Goal: Find specific page/section: Find specific page/section

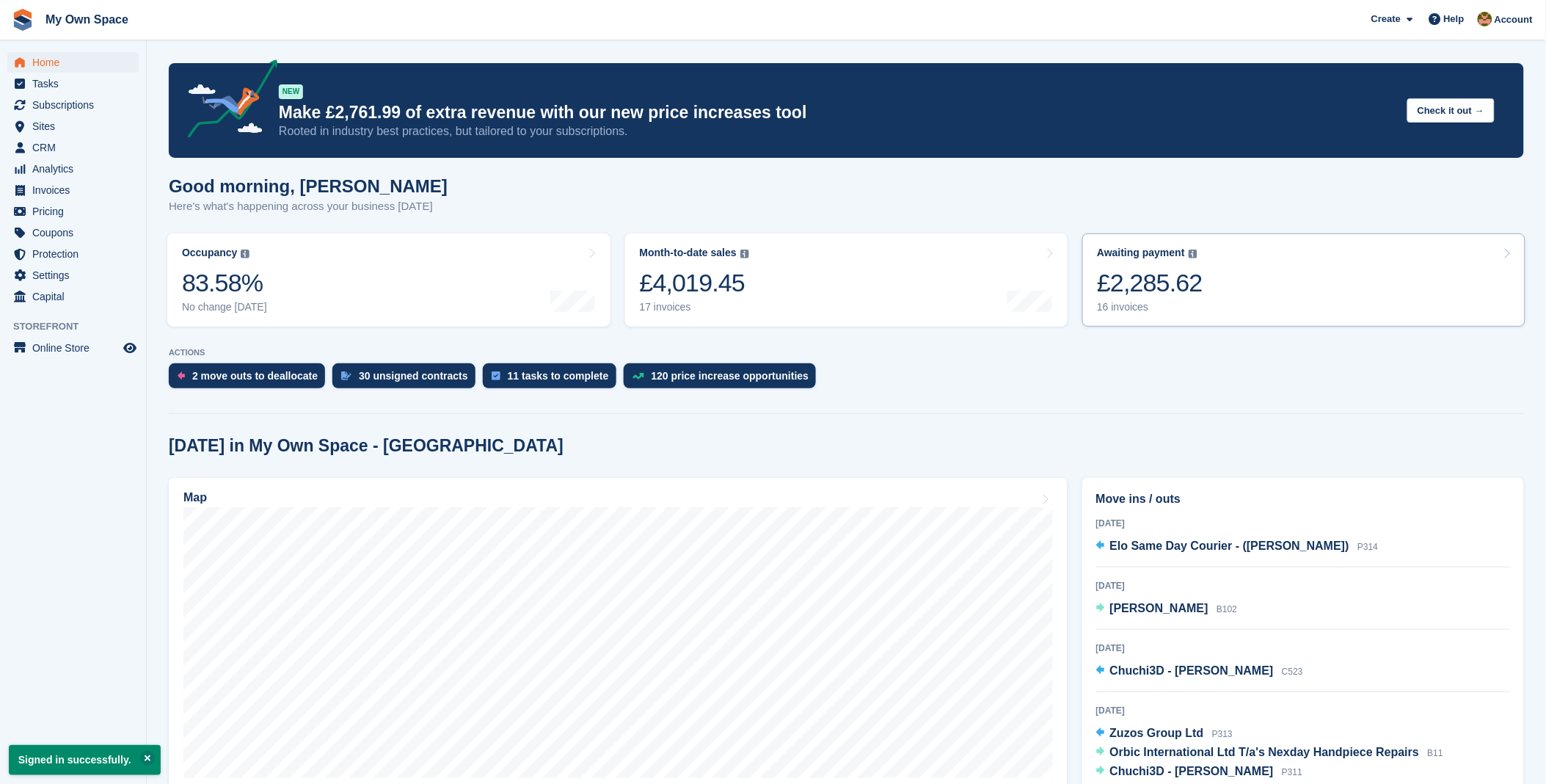
click at [1165, 292] on div "£2,285.62" at bounding box center [1149, 283] width 105 height 30
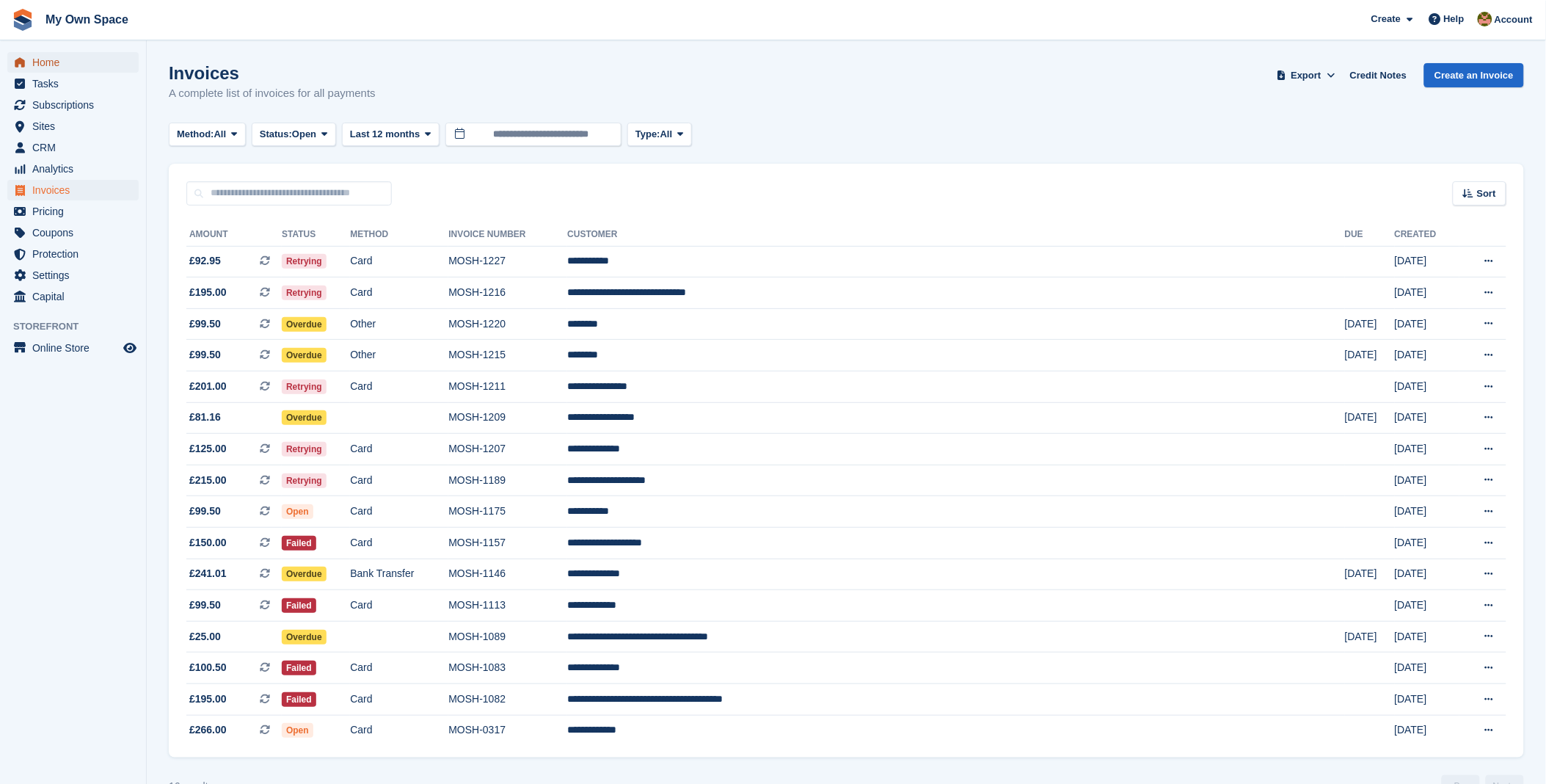
click at [61, 63] on span "Home" at bounding box center [76, 63] width 88 height 21
